Goal: Task Accomplishment & Management: Manage account settings

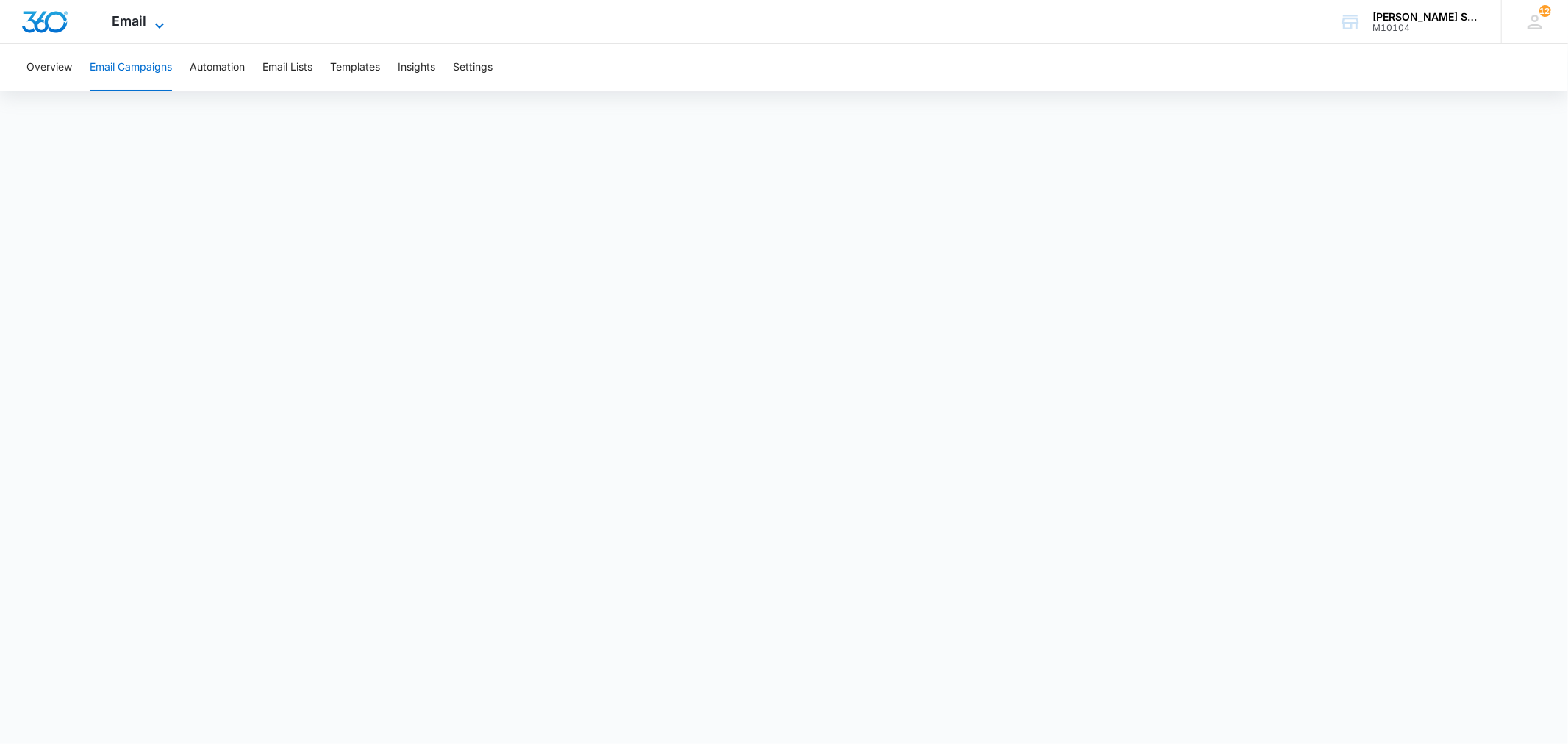
click at [145, 22] on span "Email" at bounding box center [130, 21] width 35 height 15
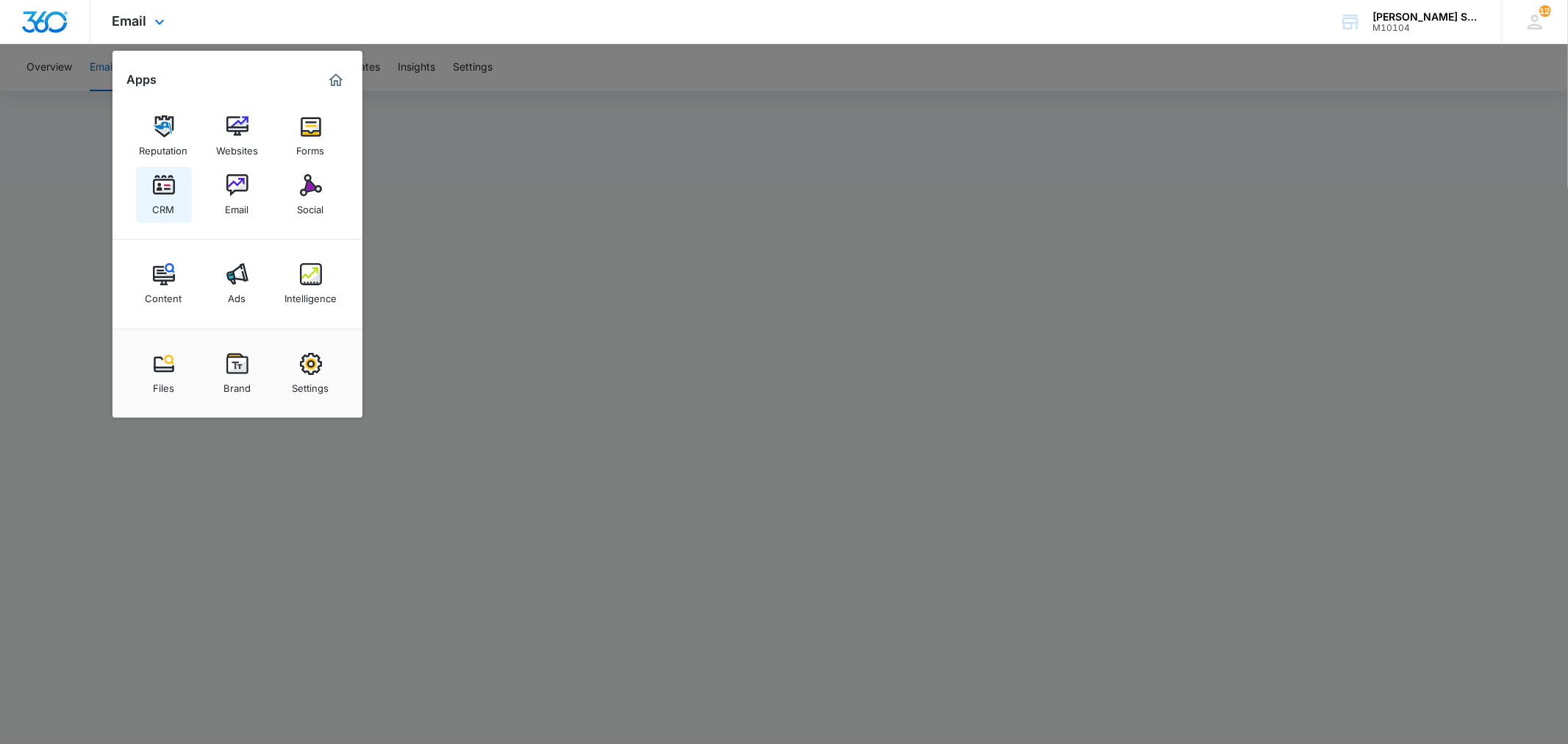
click at [166, 191] on img at bounding box center [164, 185] width 22 height 22
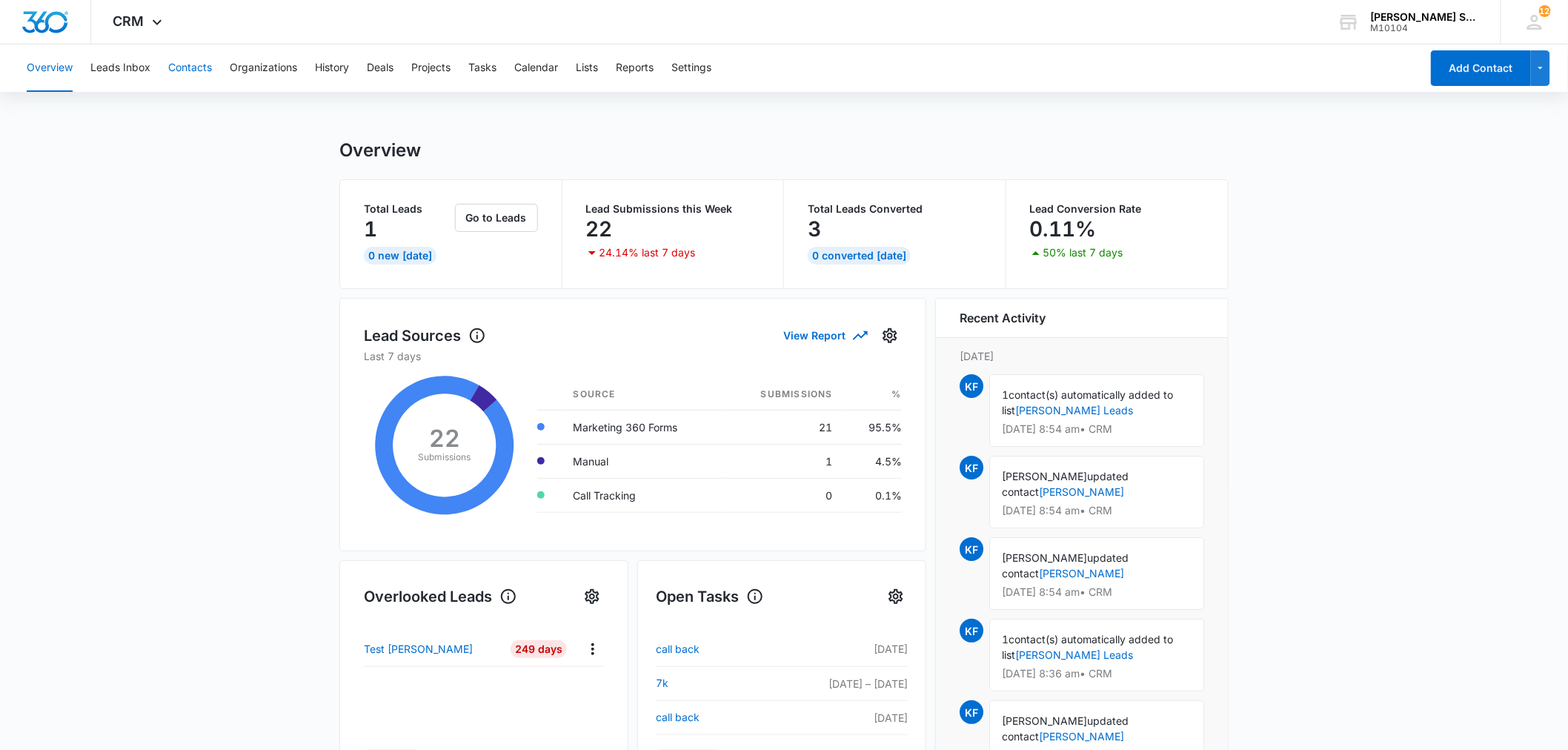
click at [181, 78] on button "Contacts" at bounding box center [190, 68] width 43 height 48
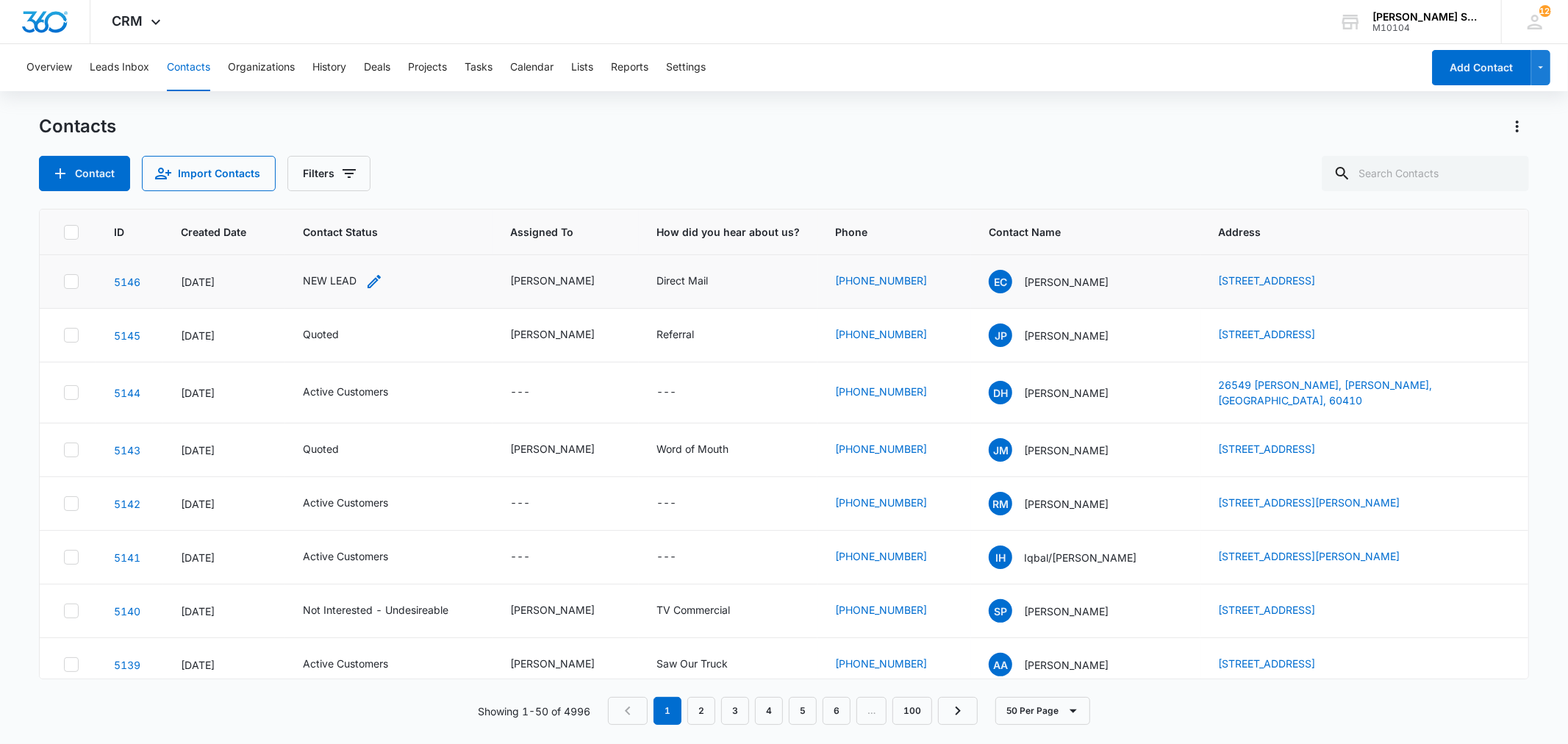
click at [351, 277] on div "NEW LEAD" at bounding box center [330, 280] width 54 height 15
click at [343, 181] on icon "Remove NEW LEAD" at bounding box center [345, 185] width 10 height 11
type input "un"
click at [311, 245] on p "Not Interested - Undesireable" at bounding box center [314, 261] width 43 height 62
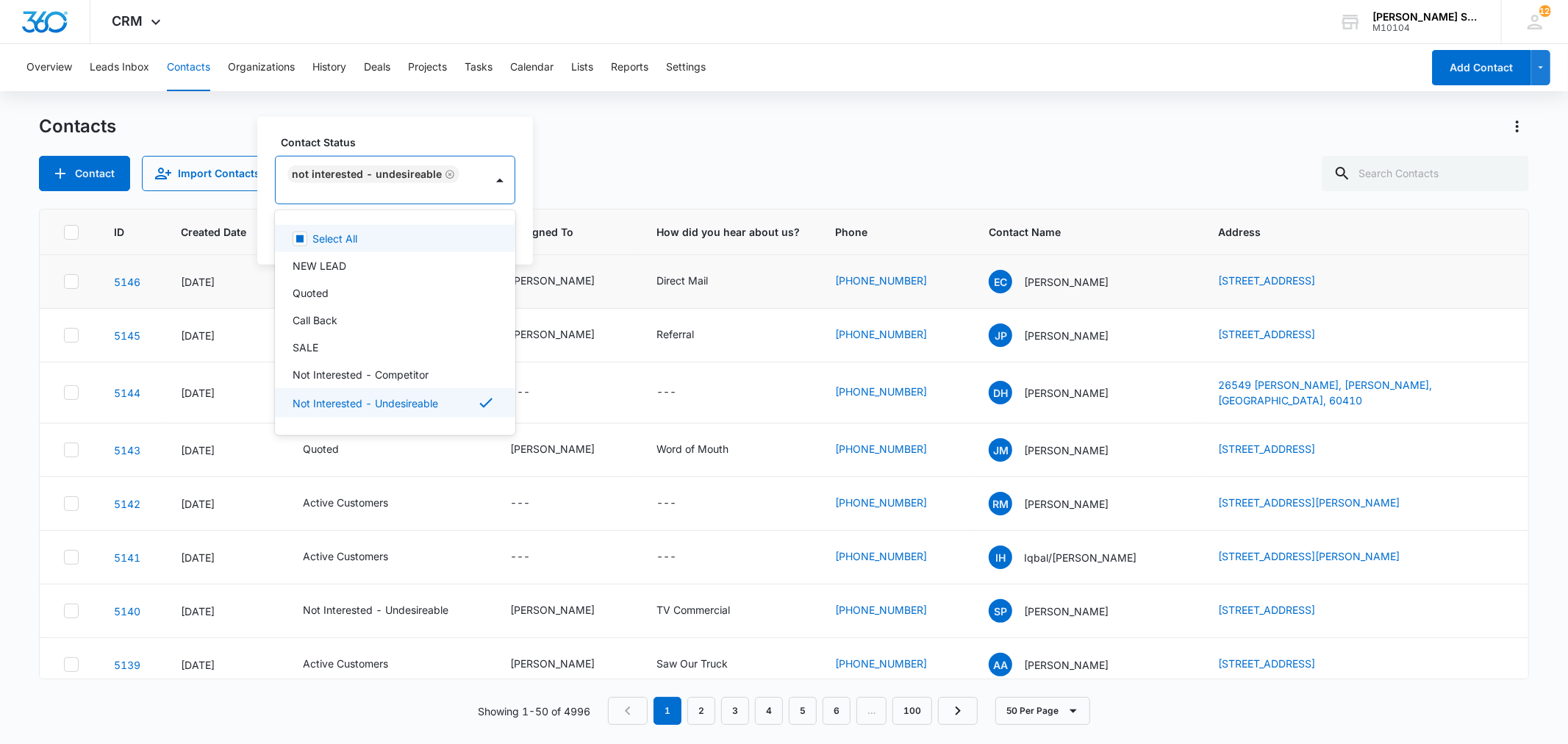
click at [524, 216] on div "Contact Status option Not Interested - Undesireable, selected. 15 results avail…" at bounding box center [395, 191] width 276 height 148
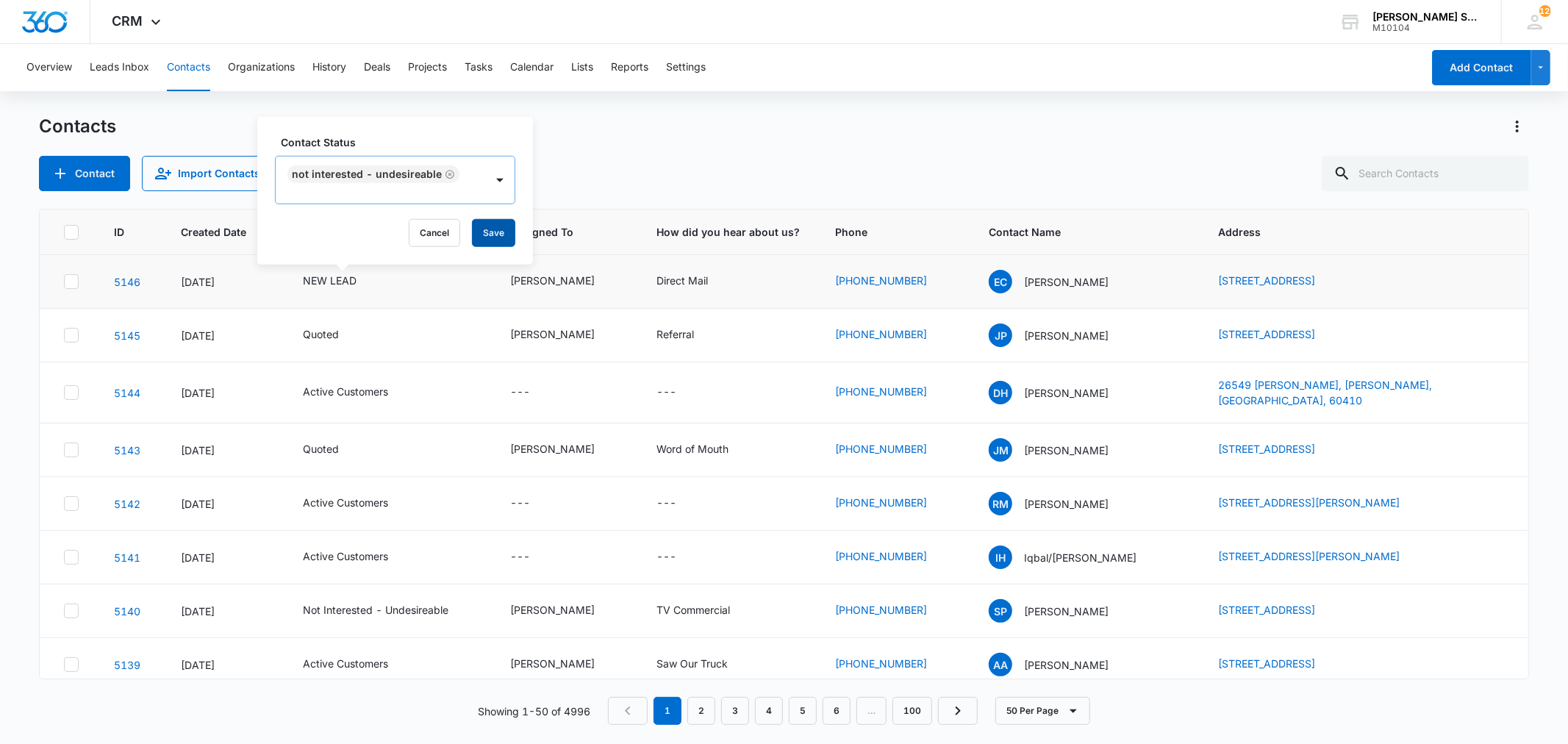
click at [492, 228] on button "Save" at bounding box center [493, 233] width 43 height 28
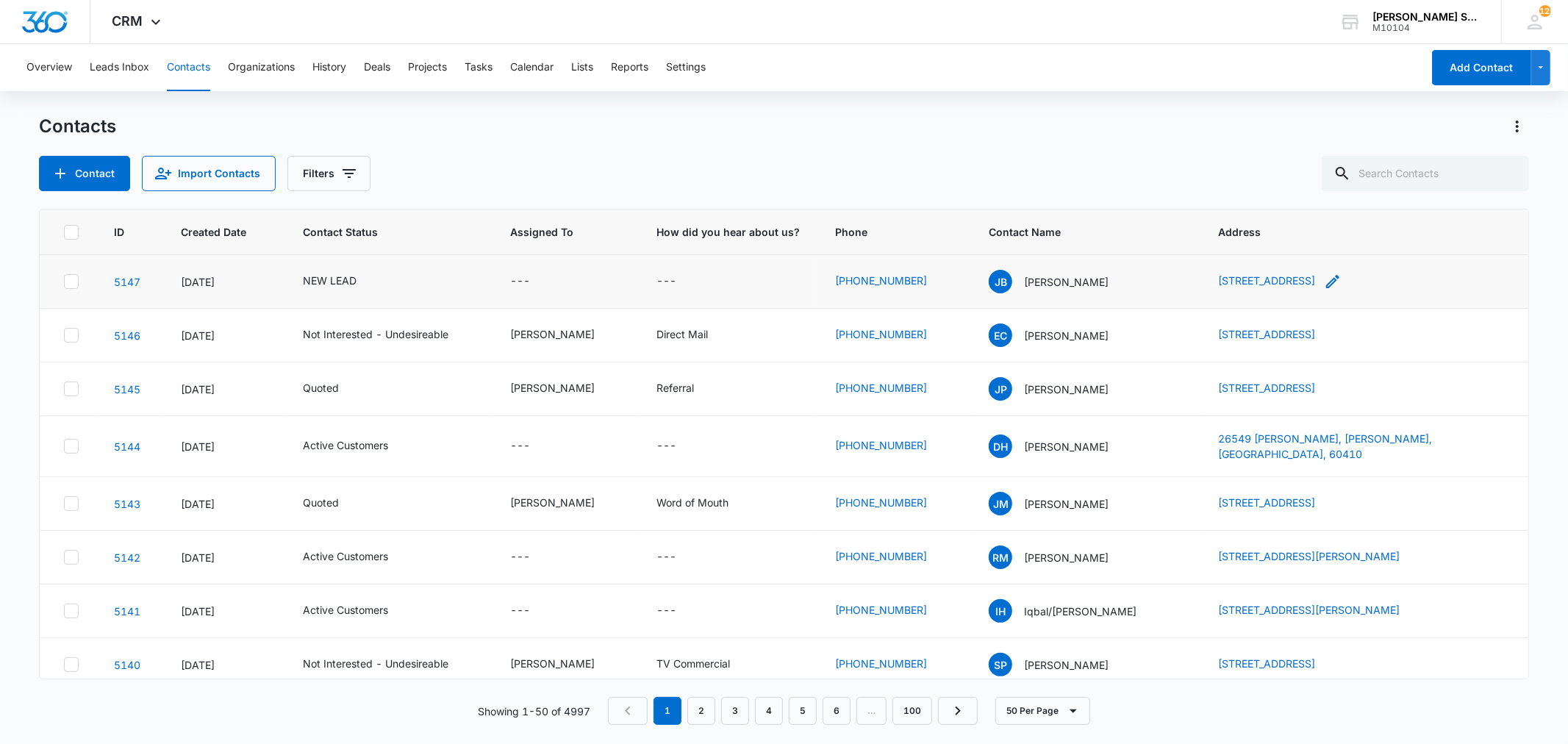
drag, startPoint x: 1191, startPoint y: 281, endPoint x: 1318, endPoint y: 286, distance: 127.1
click at [1318, 286] on td "[STREET_ADDRESS]" at bounding box center [1364, 282] width 327 height 54
copy link "[STREET_ADDRESS]"
click at [1063, 281] on p "[PERSON_NAME]" at bounding box center [1067, 281] width 84 height 15
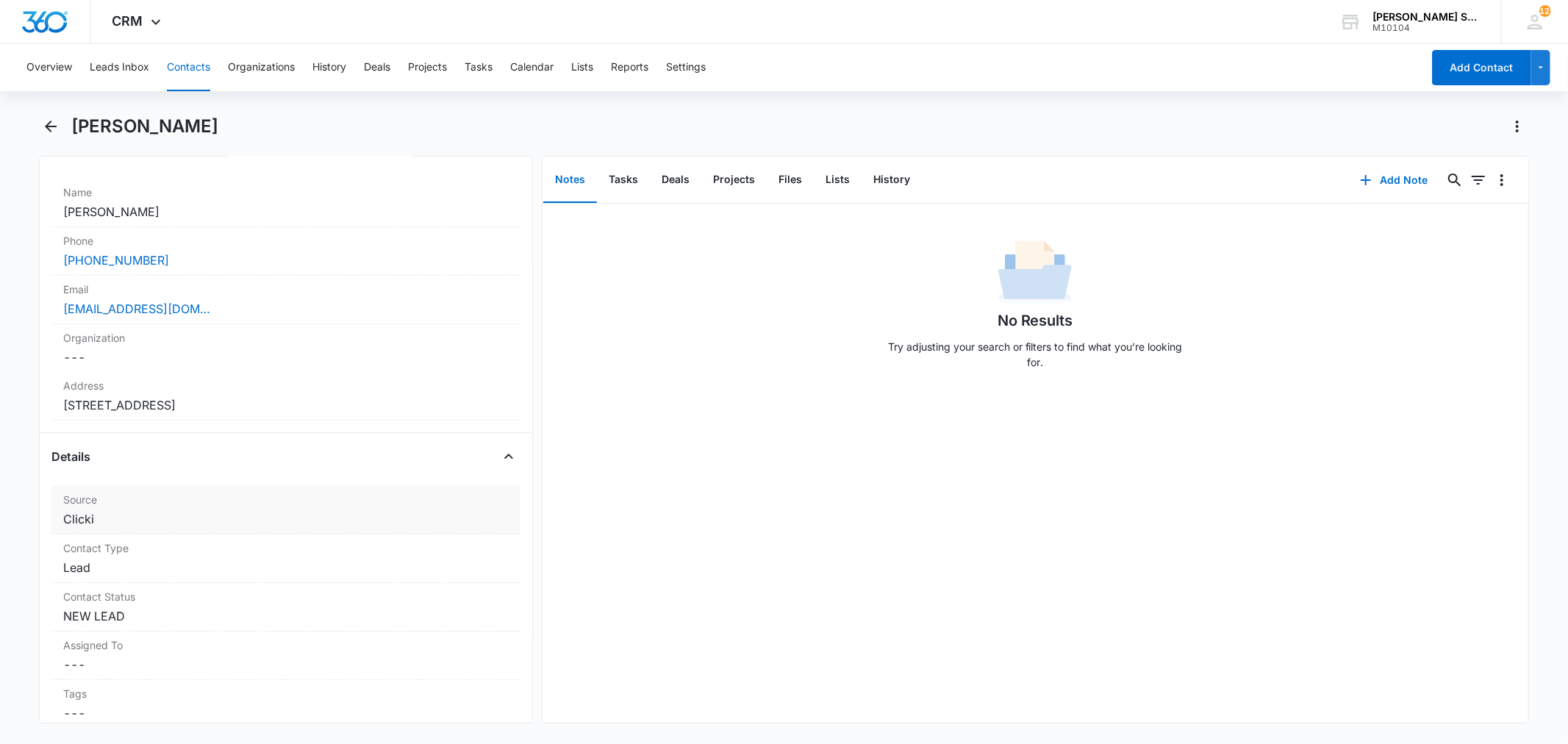
scroll to position [163, 0]
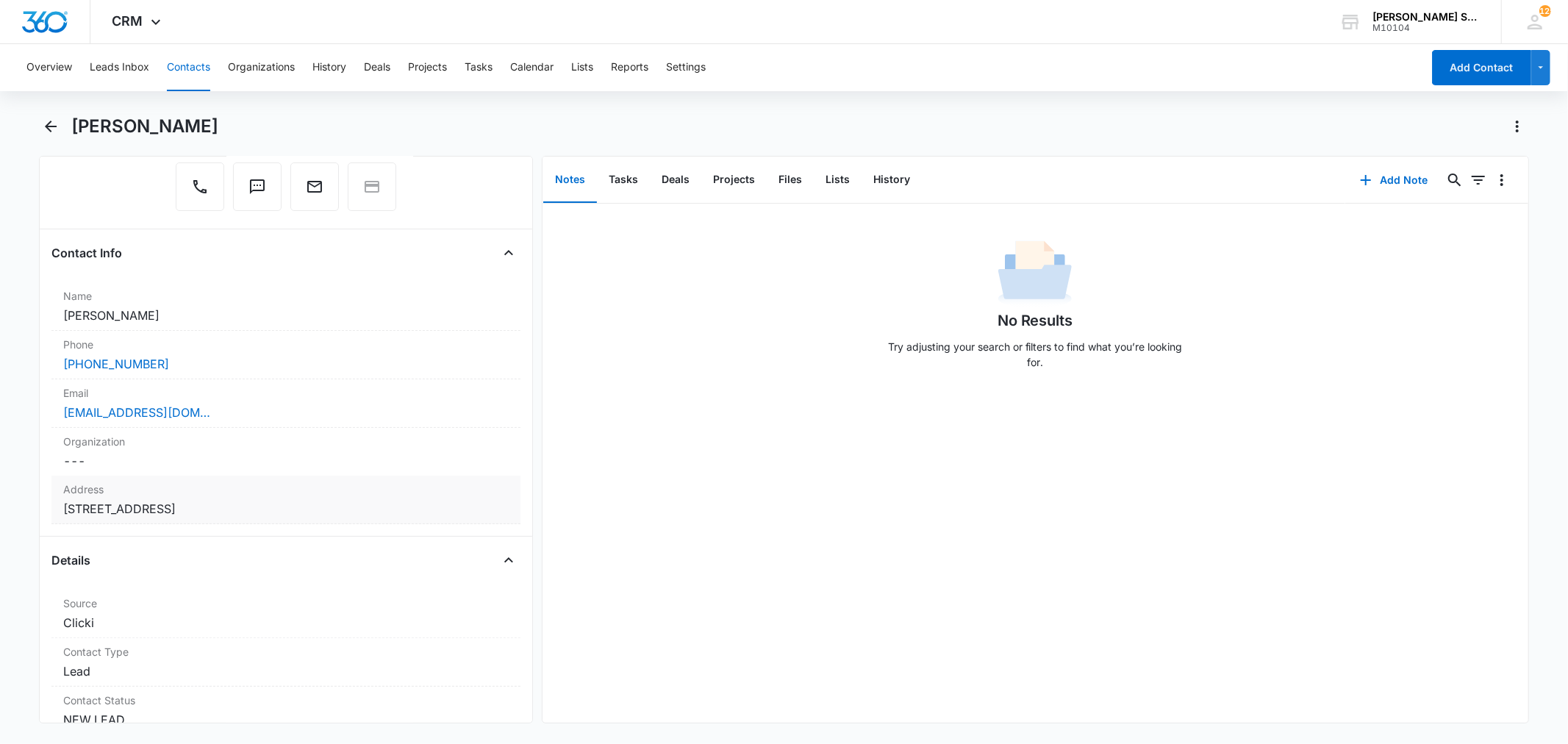
click at [274, 515] on dd "Cancel Save Changes [STREET_ADDRESS]" at bounding box center [286, 509] width 445 height 18
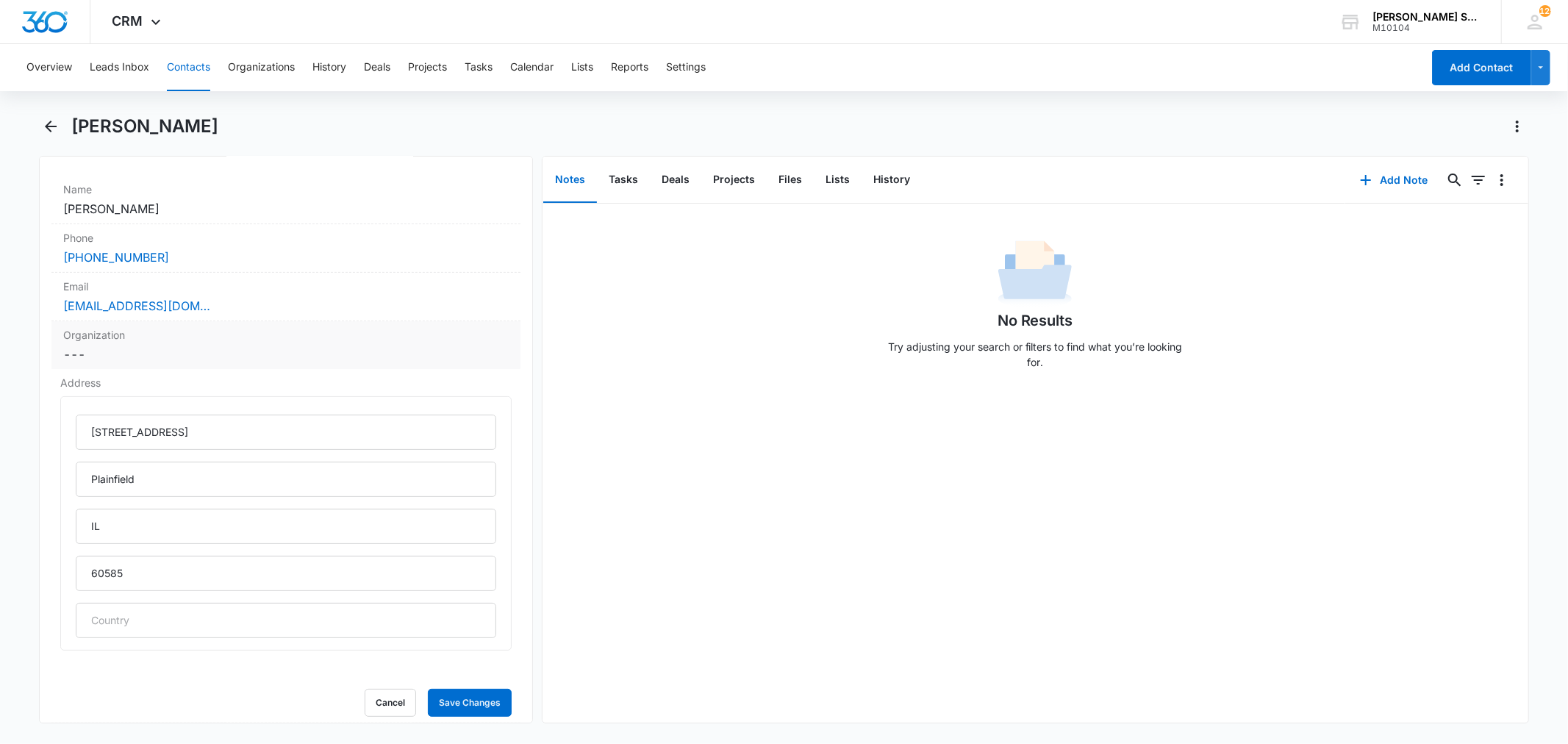
scroll to position [327, 0]
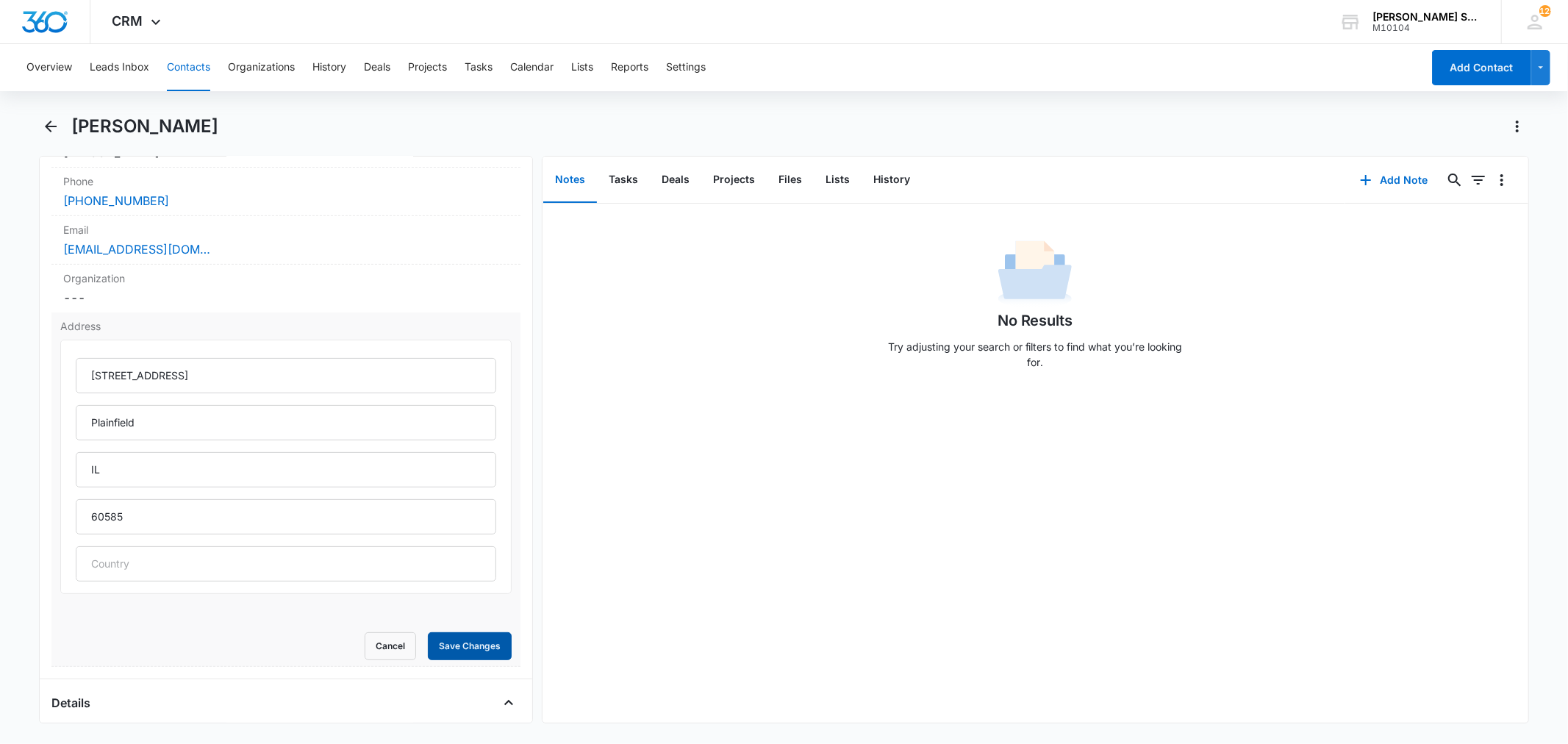
click at [428, 647] on button "Save Changes" at bounding box center [470, 646] width 84 height 28
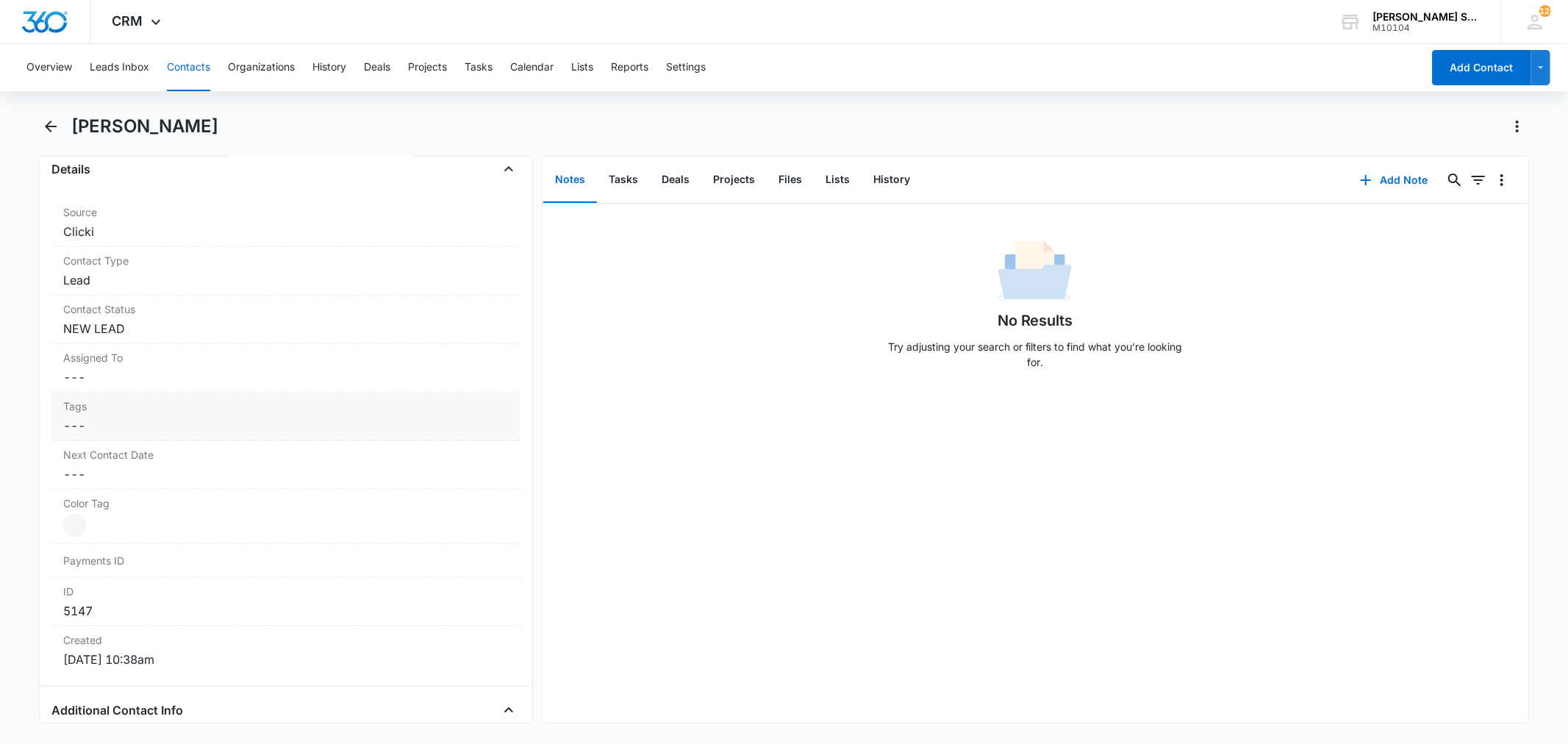
scroll to position [544, 0]
click at [121, 392] on dd "Cancel Save Changes ---" at bounding box center [286, 388] width 445 height 18
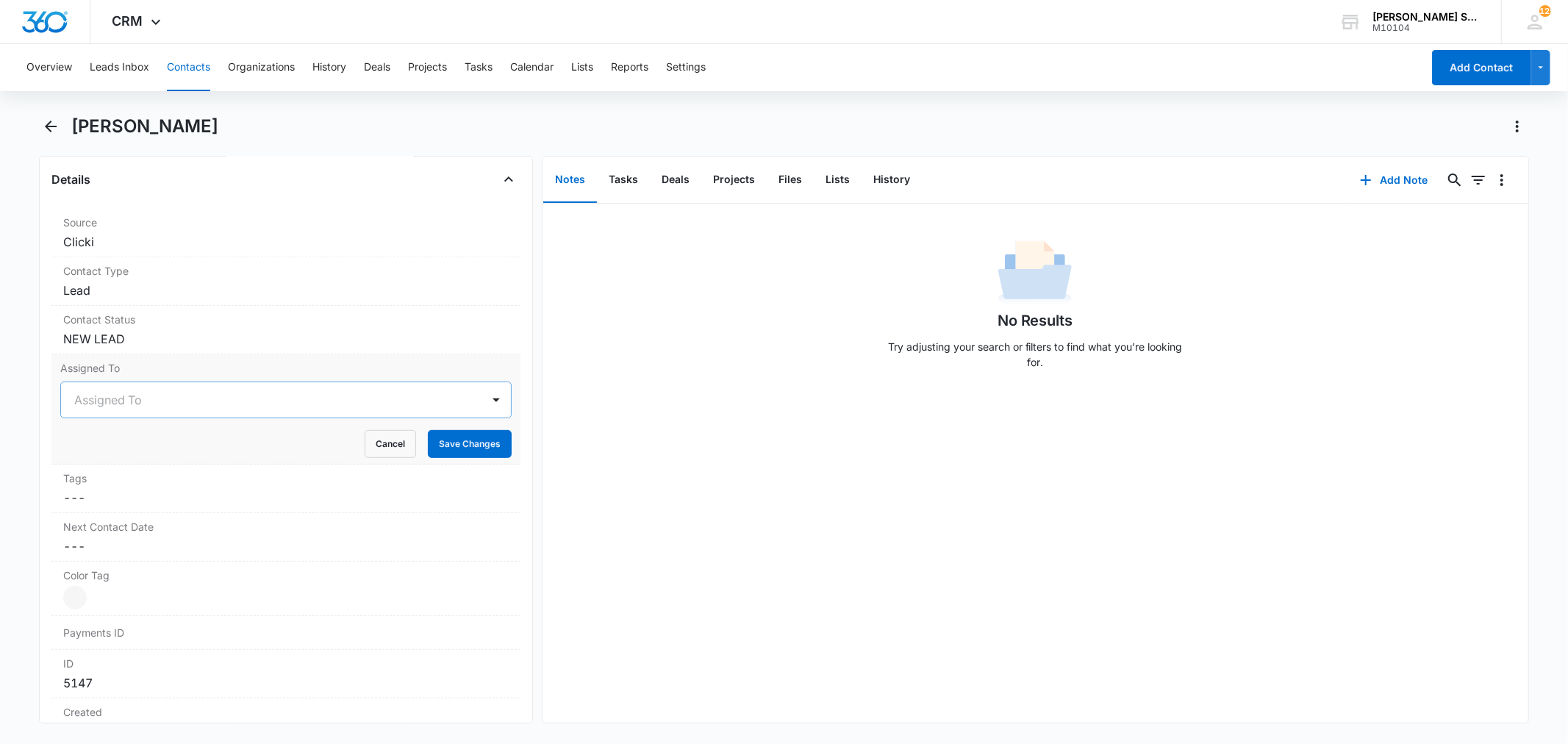
click at [195, 401] on div at bounding box center [268, 399] width 388 height 21
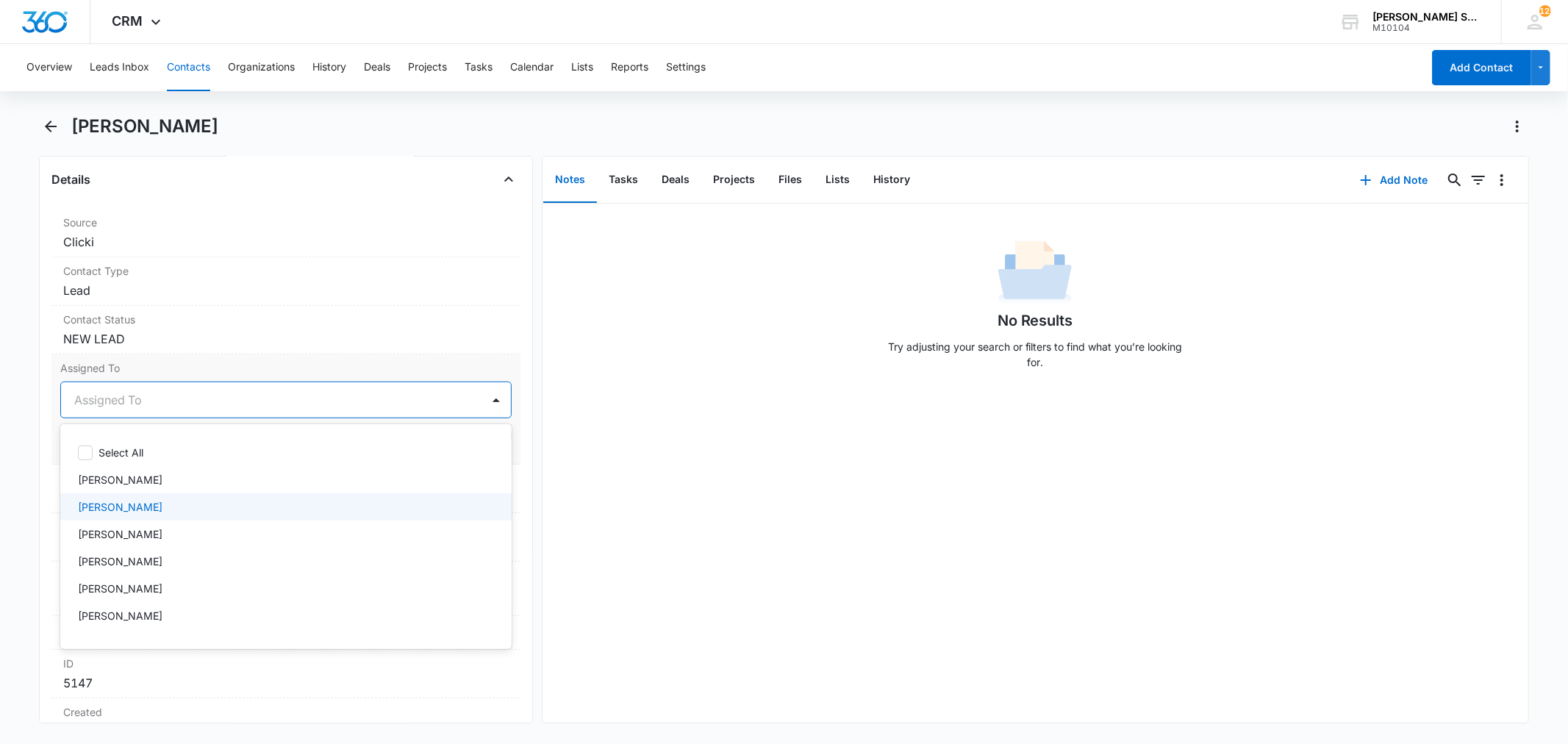
click at [136, 512] on p "[PERSON_NAME]" at bounding box center [120, 507] width 84 height 15
click at [192, 372] on label "Assigned To" at bounding box center [285, 367] width 450 height 15
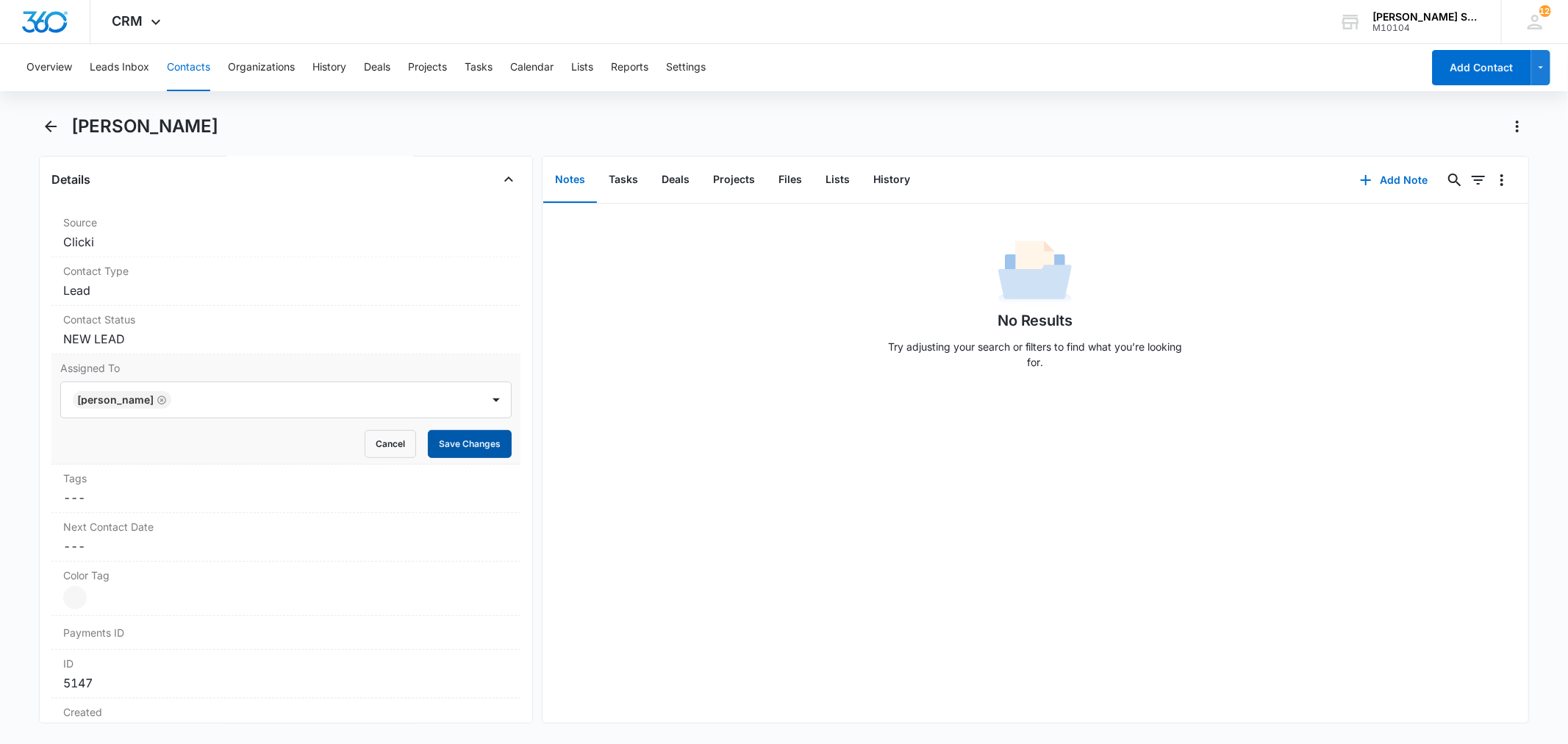
click at [447, 450] on button "Save Changes" at bounding box center [470, 443] width 84 height 28
click at [155, 346] on dd "Cancel Save Changes NEW LEAD" at bounding box center [286, 339] width 445 height 18
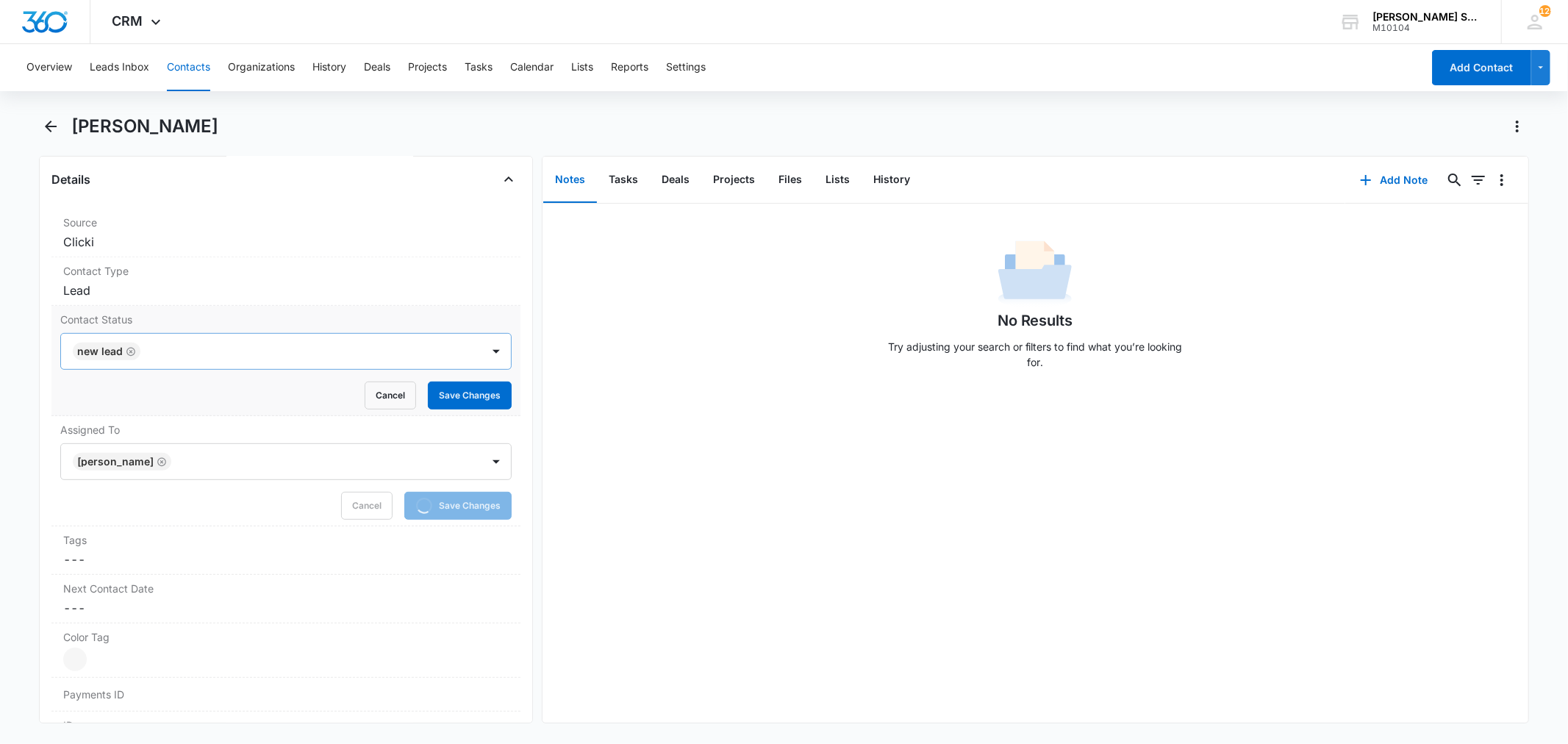
click at [133, 351] on icon "Remove NEW LEAD" at bounding box center [131, 352] width 9 height 9
click at [431, 394] on button "Save Changes" at bounding box center [470, 395] width 84 height 28
click at [1375, 185] on button "Add Note" at bounding box center [1394, 179] width 98 height 35
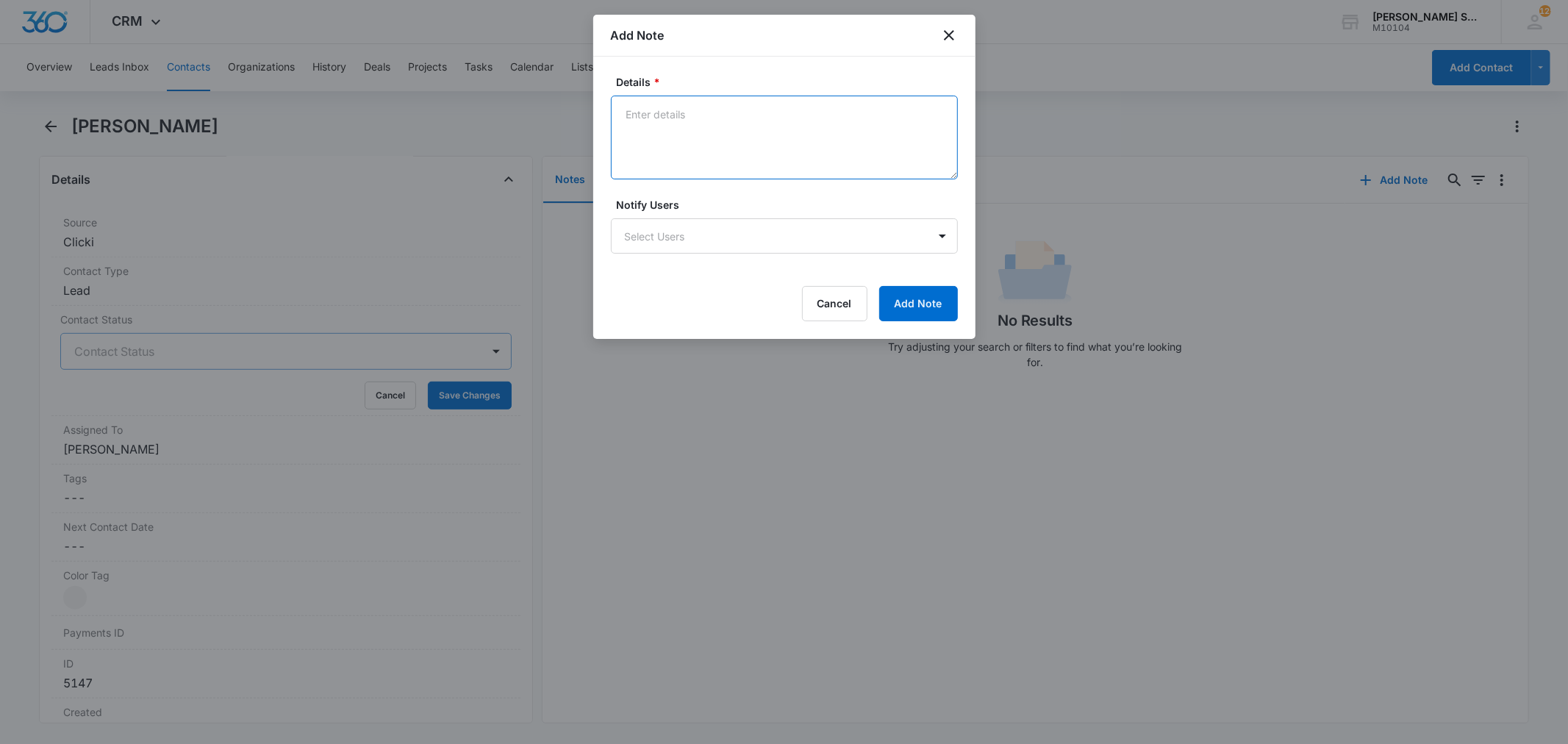
click at [687, 158] on textarea "Details *" at bounding box center [784, 138] width 347 height 84
type textarea "clicki"
click at [904, 298] on button "Add Note" at bounding box center [919, 303] width 79 height 35
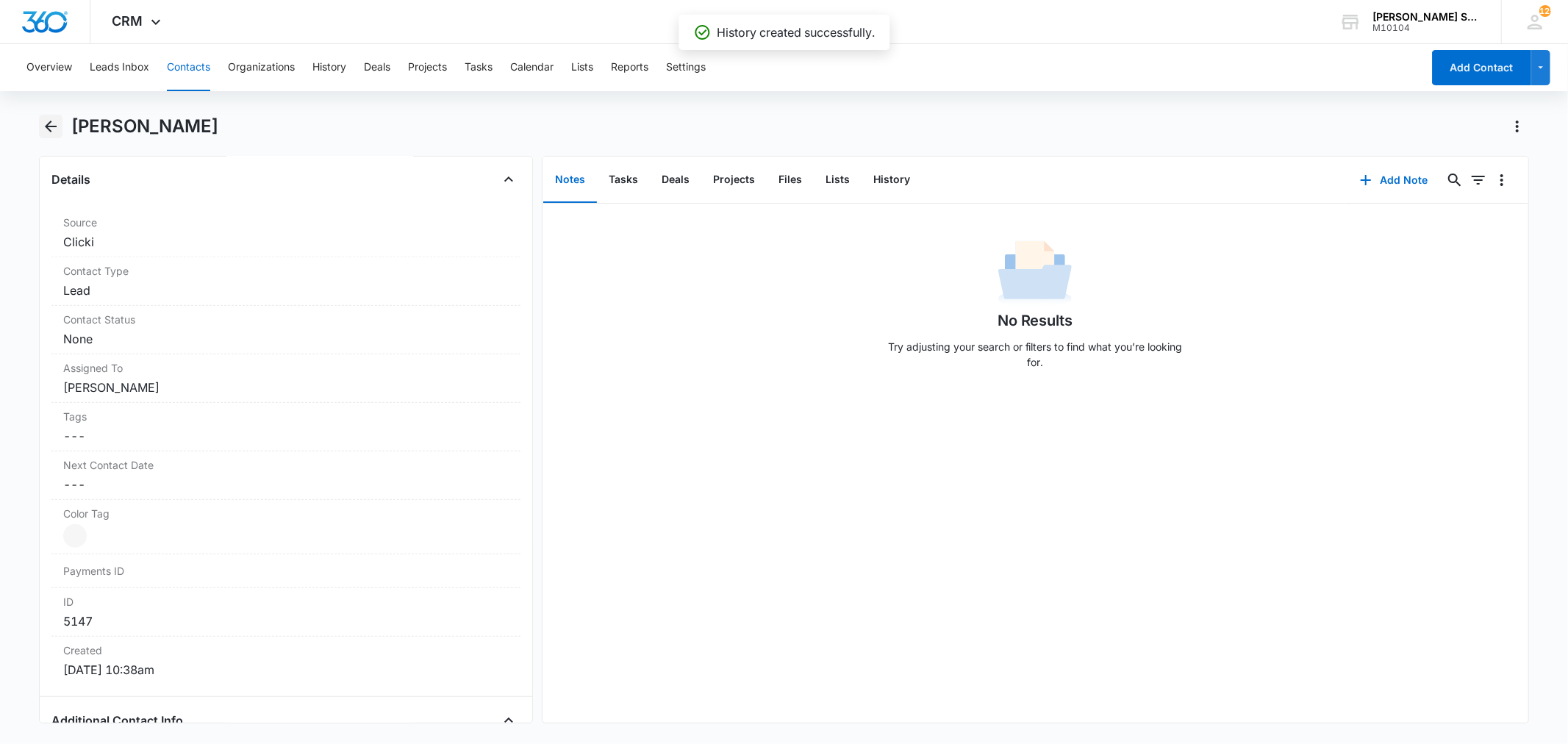
click at [49, 125] on icon "Back" at bounding box center [51, 126] width 18 height 18
